Goal: Information Seeking & Learning: Learn about a topic

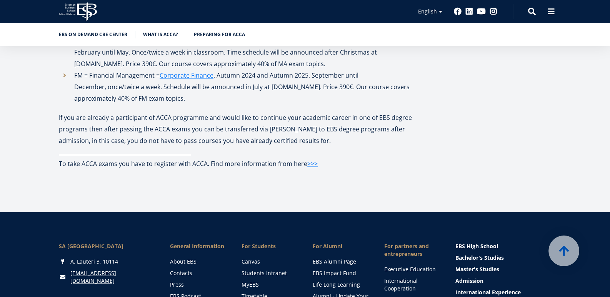
scroll to position [1461, 0]
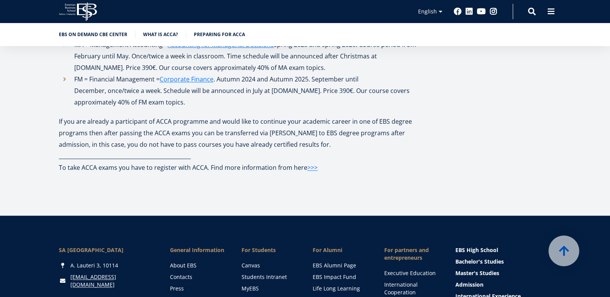
click at [154, 120] on p "If you are already a participant of ACCA programme and would like to continue y…" at bounding box center [241, 133] width 365 height 35
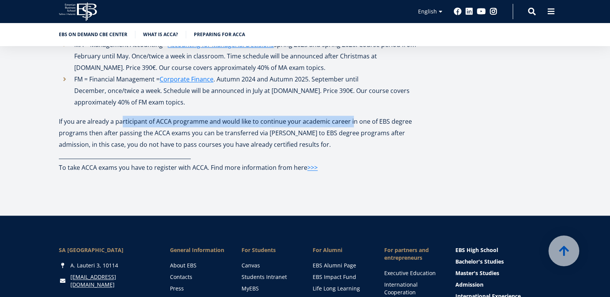
drag, startPoint x: 123, startPoint y: 121, endPoint x: 352, endPoint y: 125, distance: 228.8
click at [352, 125] on p "If you are already a participant of ACCA programme and would like to continue y…" at bounding box center [241, 133] width 365 height 35
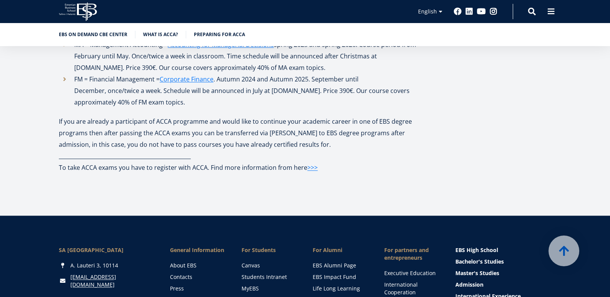
click at [308, 131] on p "If you are already a participant of ACCA programme and would like to continue y…" at bounding box center [241, 133] width 365 height 35
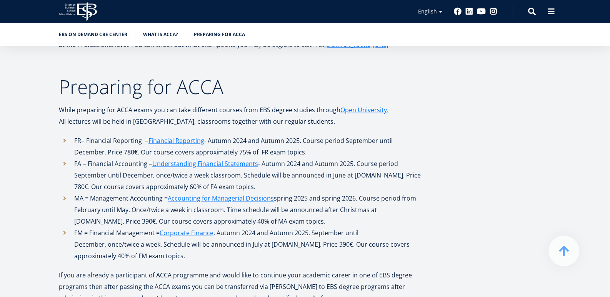
scroll to position [1345, 0]
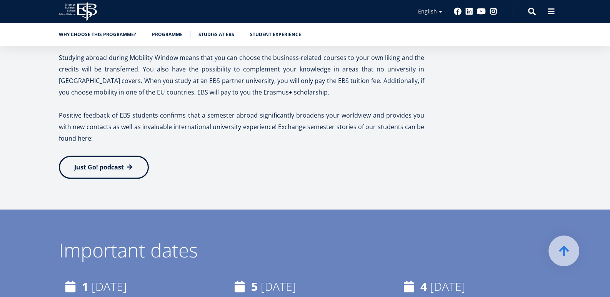
scroll to position [1542, 0]
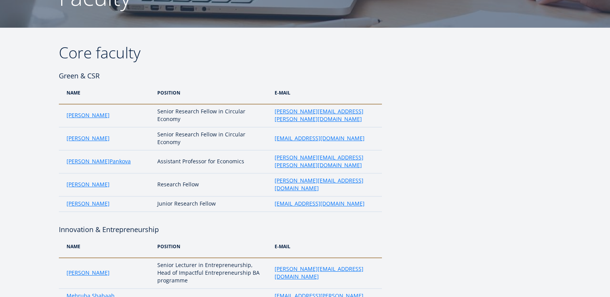
scroll to position [100, 0]
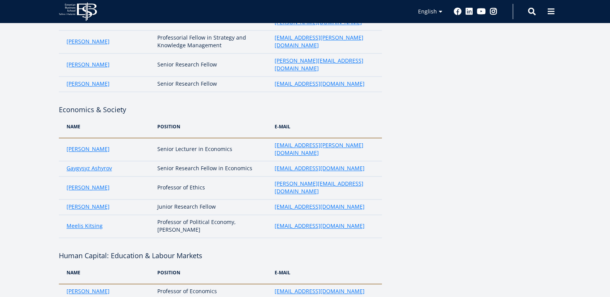
scroll to position [884, 0]
